Goal: Information Seeking & Learning: Learn about a topic

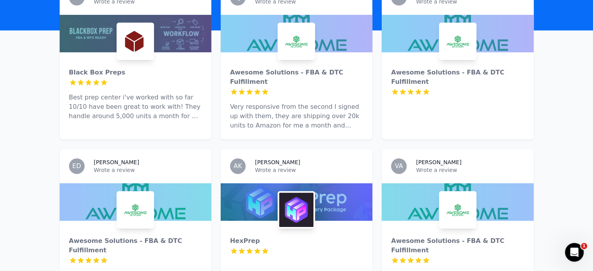
scroll to position [16, 0]
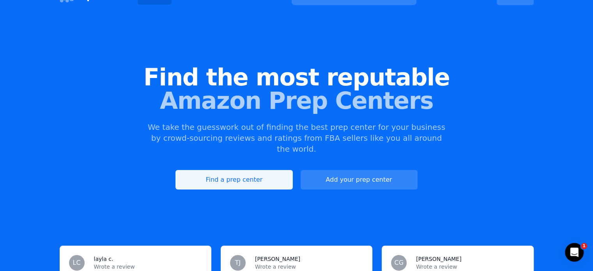
click at [264, 170] on link "Find a prep center" at bounding box center [233, 179] width 117 height 19
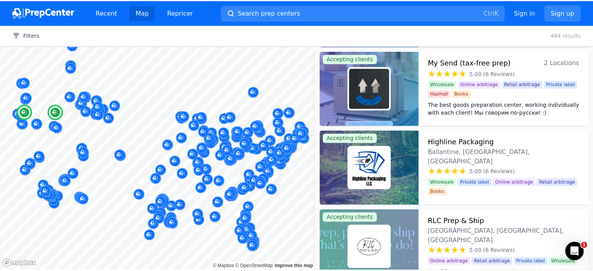
scroll to position [4514, 0]
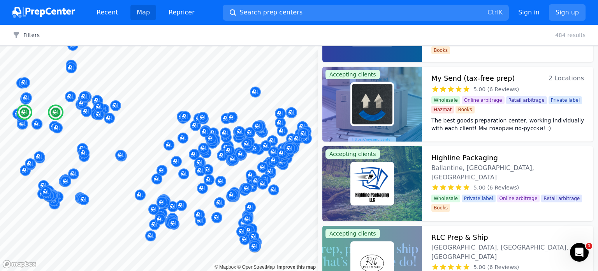
click at [469, 79] on h3 "My Send (tax-free prep)" at bounding box center [473, 78] width 83 height 11
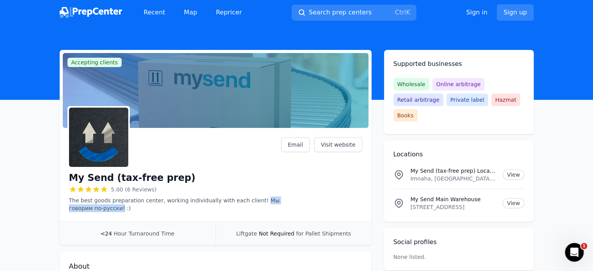
drag, startPoint x: 260, startPoint y: 199, endPoint x: 122, endPoint y: 213, distance: 139.0
click at [122, 213] on div "My Send (tax-free prep) 5.00 (6 Reviews) The best goods preparation center, wor…" at bounding box center [216, 176] width 312 height 90
click at [261, 193] on div "5.00 (6 Reviews)" at bounding box center [175, 189] width 212 height 8
drag, startPoint x: 259, startPoint y: 200, endPoint x: 122, endPoint y: 209, distance: 138.2
click at [122, 209] on p "The best goods preparation center, working individually with each client! Мы го…" at bounding box center [175, 204] width 212 height 16
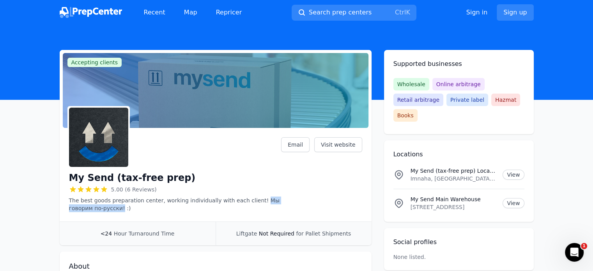
copy p "Мы говорим по-русски!"
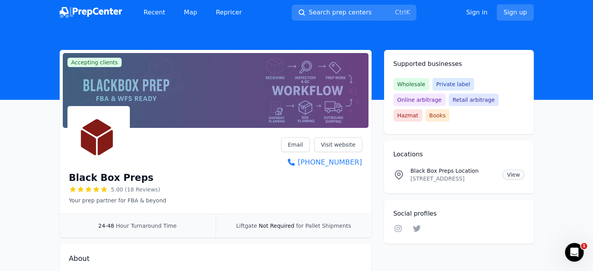
click at [507, 169] on link "View" at bounding box center [512, 174] width 21 height 10
click at [339, 142] on link "Visit website" at bounding box center [338, 144] width 48 height 15
click at [227, 141] on div "Black Box Preps 5.00 (18 Reviews) Your prep partner for FBA & beyond Email Visi…" at bounding box center [215, 170] width 293 height 67
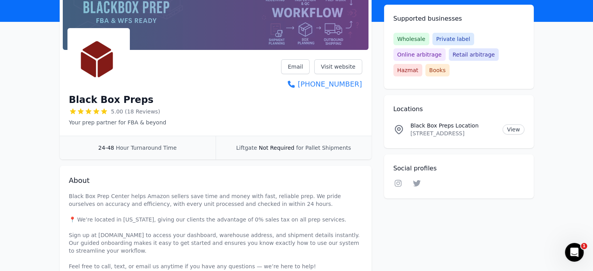
scroll to position [62, 0]
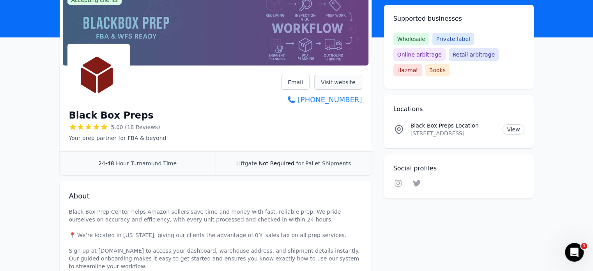
click at [341, 80] on link "Visit website" at bounding box center [338, 82] width 48 height 15
click at [230, 149] on div "Black Box Preps 5.00 (18 Reviews) Your prep partner for FBA & beyond Email Visi…" at bounding box center [216, 110] width 312 height 83
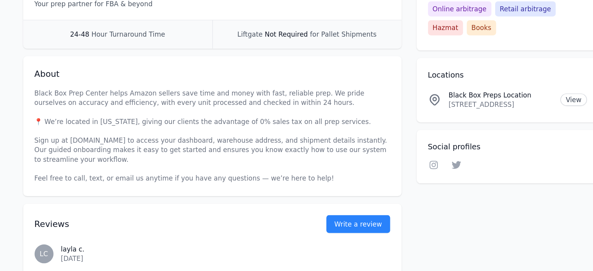
scroll to position [150, 0]
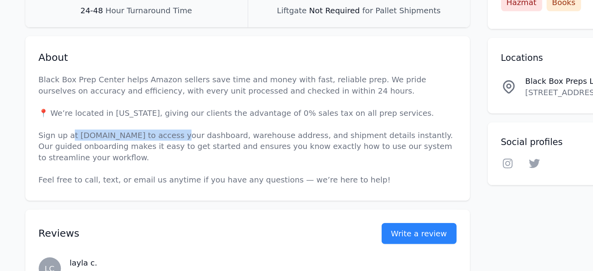
drag, startPoint x: 96, startPoint y: 164, endPoint x: 170, endPoint y: 163, distance: 74.4
click at [170, 163] on p "Black Box Prep Center helps Amazon sellers save time and money with fast, relia…" at bounding box center [215, 159] width 293 height 78
copy p "ashboard.blackboxpreps.com"
click at [182, 164] on p "Black Box Prep Center helps Amazon sellers save time and money with fast, relia…" at bounding box center [215, 159] width 293 height 78
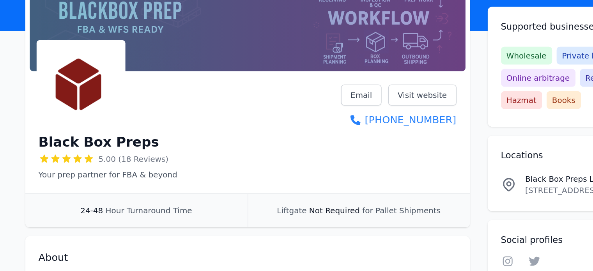
scroll to position [16, 0]
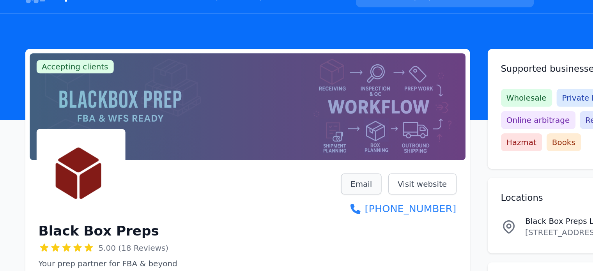
click at [291, 123] on link "Email" at bounding box center [295, 129] width 28 height 15
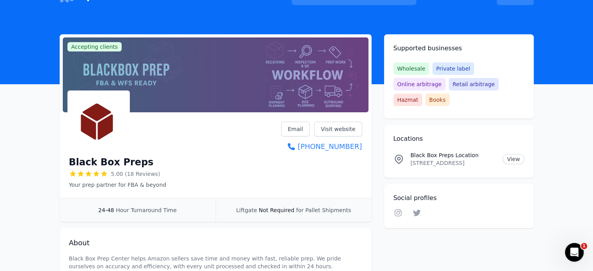
click at [195, 132] on div "Black Box Preps 5.00 (18 Reviews) Your prep partner for FBA & beyond Email Visi…" at bounding box center [215, 155] width 293 height 67
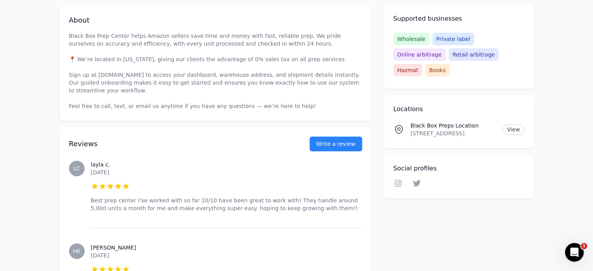
scroll to position [0, 0]
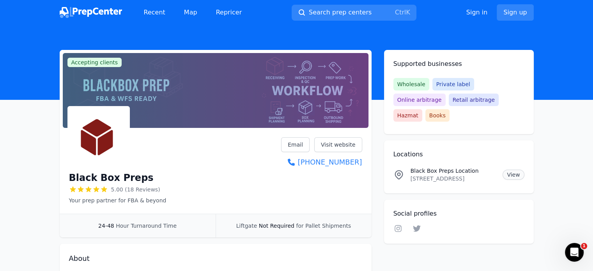
click at [509, 169] on link "View" at bounding box center [512, 174] width 21 height 10
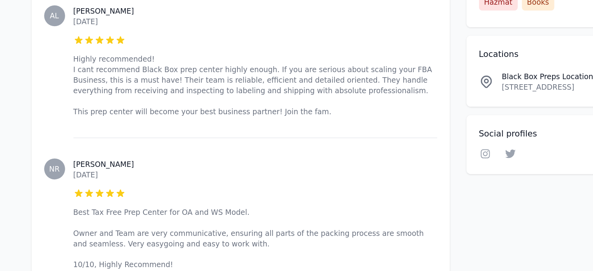
scroll to position [1949, 0]
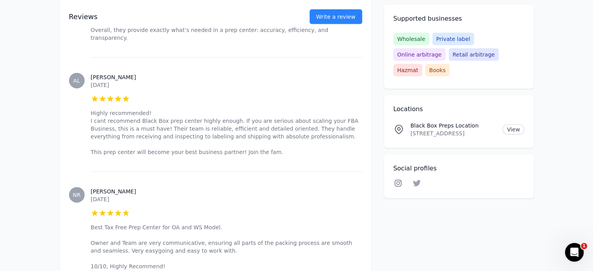
click at [402, 179] on icon at bounding box center [397, 183] width 9 height 8
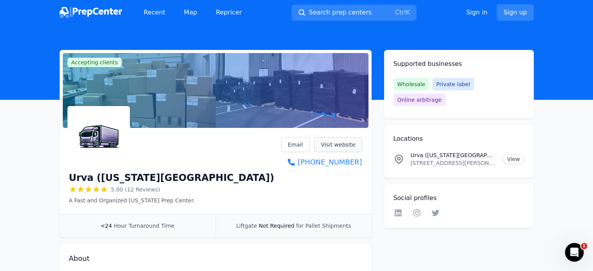
click at [330, 141] on link "Visit website" at bounding box center [338, 144] width 48 height 15
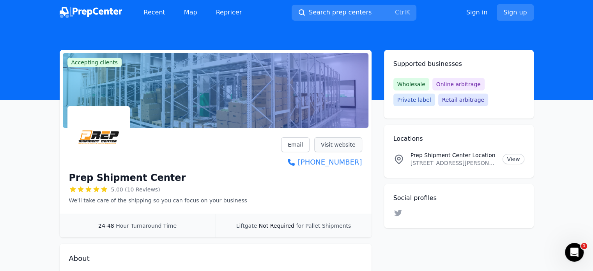
click at [343, 145] on link "Visit website" at bounding box center [338, 144] width 48 height 15
click at [238, 185] on div "Prep Shipment Center 5.00 (10 Reviews) We'll take care of the shipping so you c…" at bounding box center [215, 170] width 293 height 67
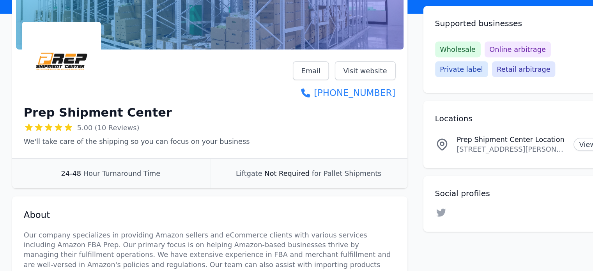
scroll to position [42, 0]
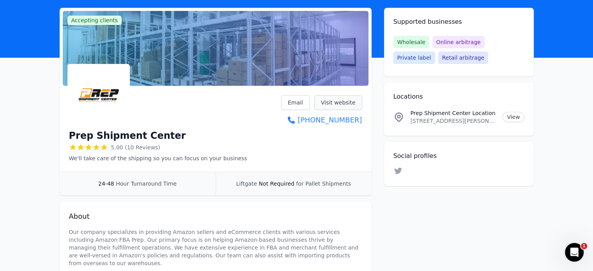
click at [330, 103] on link "Visit website" at bounding box center [338, 102] width 48 height 15
click at [185, 120] on div at bounding box center [158, 95] width 178 height 62
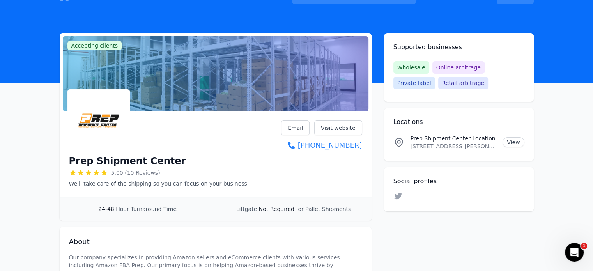
scroll to position [0, 0]
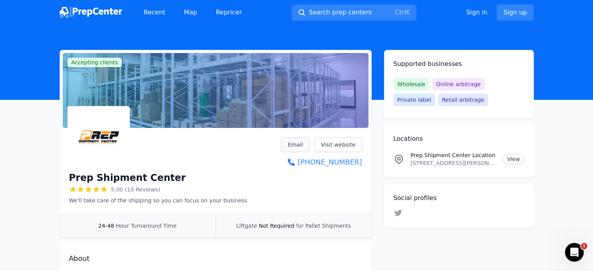
click at [299, 140] on link "Email" at bounding box center [295, 144] width 28 height 15
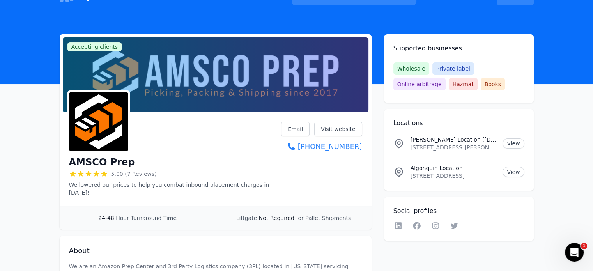
scroll to position [31, 0]
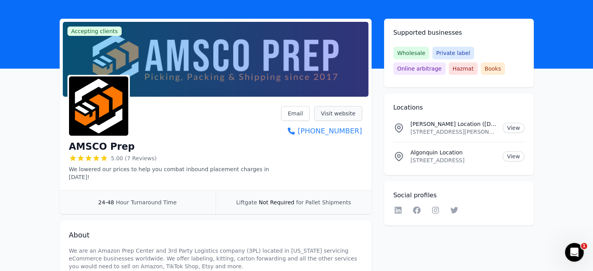
click at [327, 112] on link "Visit website" at bounding box center [338, 113] width 48 height 15
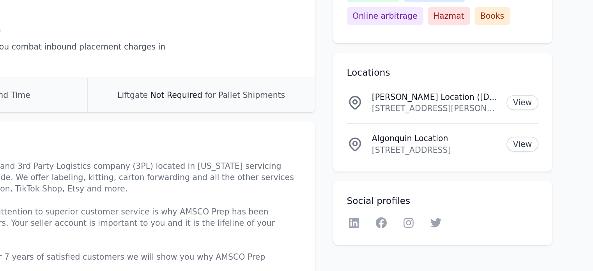
scroll to position [125, 0]
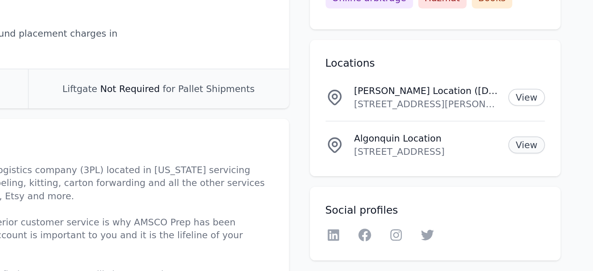
click at [510, 143] on link "View" at bounding box center [512, 142] width 21 height 10
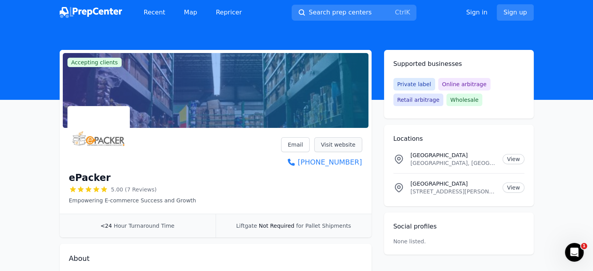
click at [347, 142] on link "Visit website" at bounding box center [338, 144] width 48 height 15
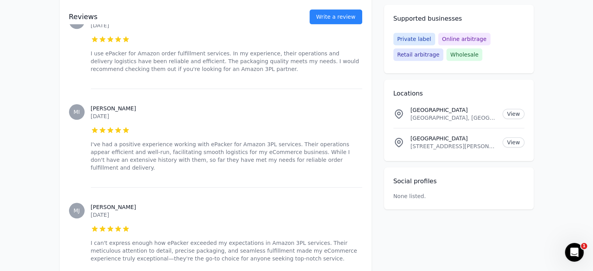
scroll to position [742, 0]
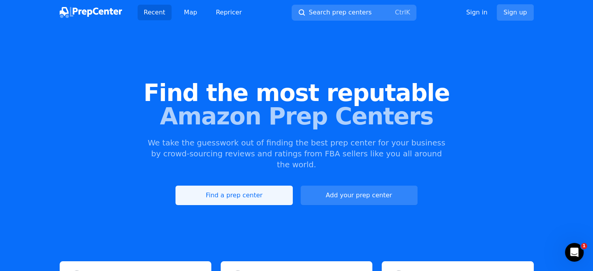
click at [240, 185] on link "Find a prep center" at bounding box center [233, 194] width 117 height 19
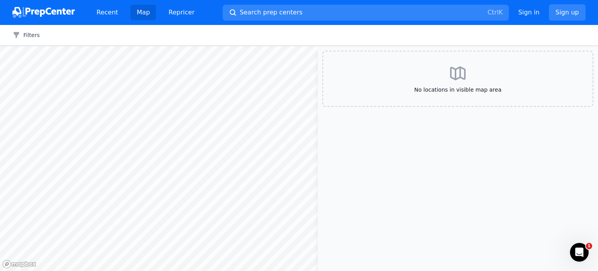
click at [36, 43] on div "Filters Clear all" at bounding box center [299, 35] width 598 height 21
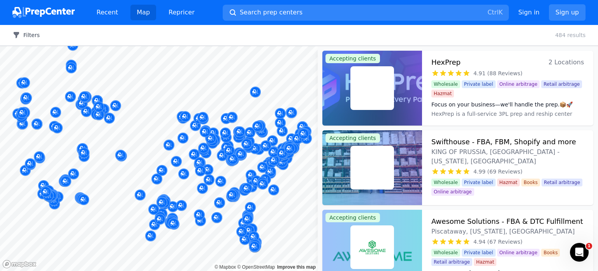
click at [30, 37] on button "Filters" at bounding box center [25, 35] width 27 height 8
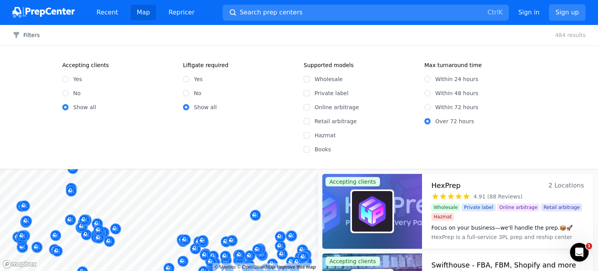
click at [74, 81] on label "Yes" at bounding box center [77, 79] width 9 height 8
click at [69, 81] on input "Yes" at bounding box center [65, 79] width 6 height 6
radio input "true"
click at [232, 113] on div "Accepting clients Yes No Show all Liftgate required Yes No Show all" at bounding box center [178, 107] width 232 height 92
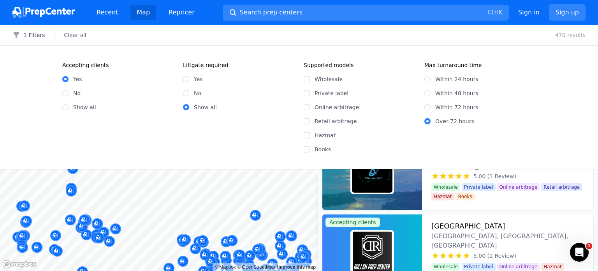
scroll to position [9616, 0]
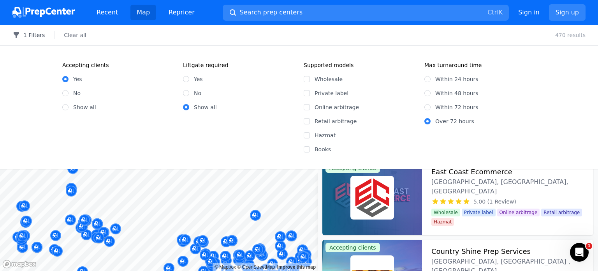
click at [34, 35] on button "1 Filters" at bounding box center [28, 35] width 32 height 8
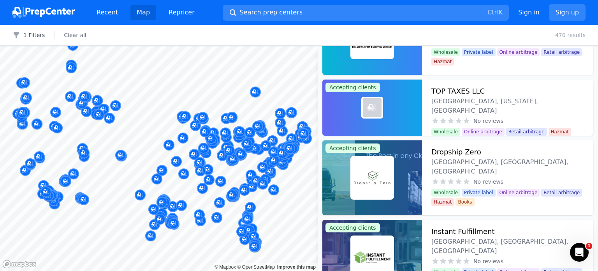
scroll to position [18603, 0]
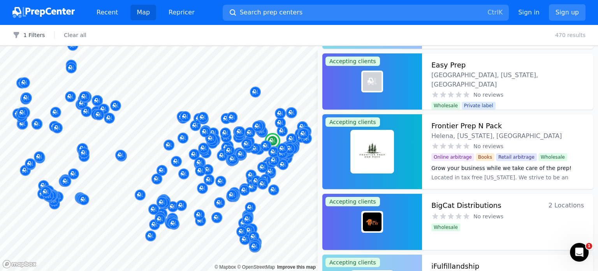
scroll to position [18759, 0]
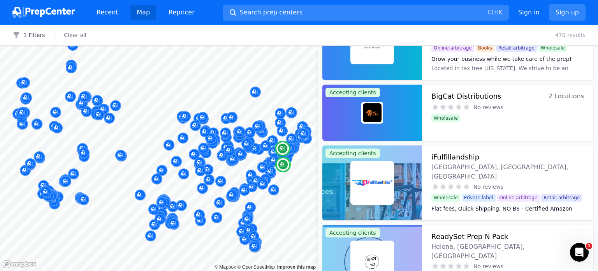
drag, startPoint x: 482, startPoint y: 93, endPoint x: 491, endPoint y: 96, distance: 10.1
click at [491, 96] on h3 "BigCat Distributions" at bounding box center [467, 96] width 70 height 11
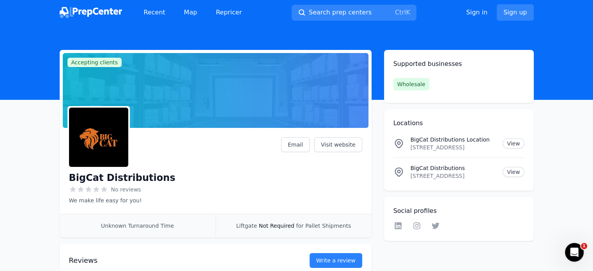
click at [491, 96] on div "Supported businesses Wholesale Locations BigCat Distributions Location 312 Town…" at bounding box center [459, 145] width 150 height 191
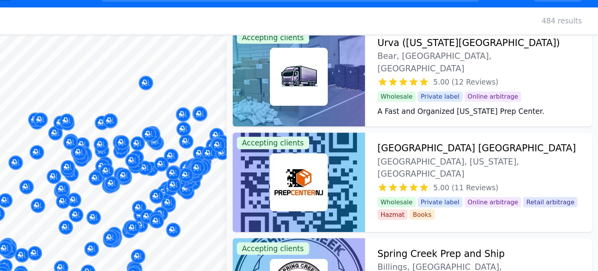
scroll to position [2330, 0]
